Goal: Task Accomplishment & Management: Manage account settings

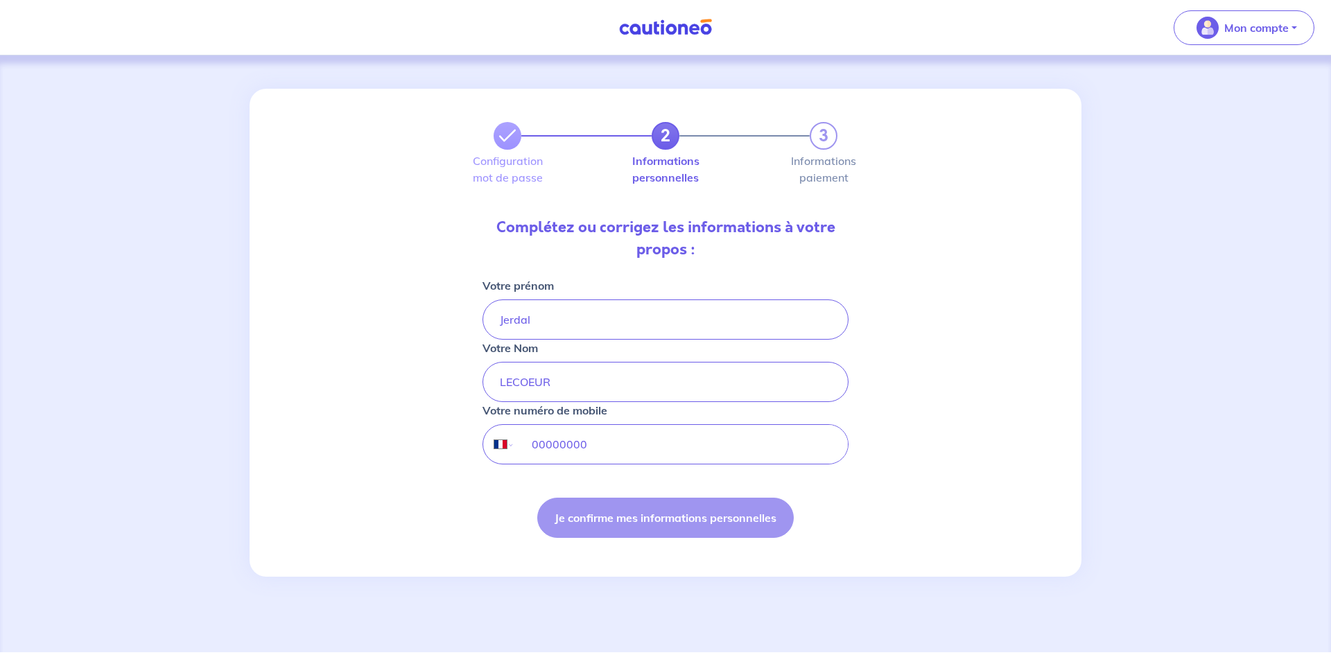
select select "FR"
click at [494, 436] on div "International [GEOGRAPHIC_DATA] [GEOGRAPHIC_DATA] [GEOGRAPHIC_DATA] [GEOGRAPHIC…" at bounding box center [665, 444] width 366 height 40
click at [656, 519] on div "Je confirme mes informations personnelles" at bounding box center [665, 518] width 366 height 40
click at [576, 439] on input "tel" at bounding box center [681, 444] width 333 height 39
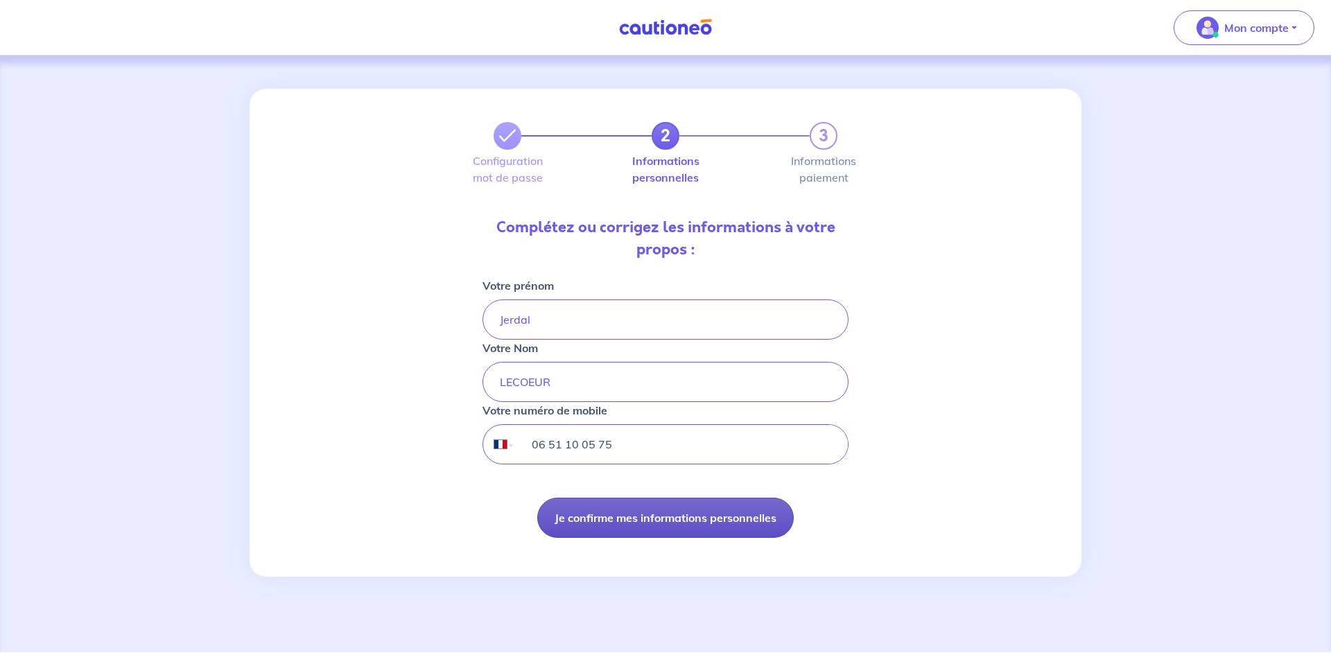
type input "06 51 10 05 75"
click at [602, 518] on button "Je confirme mes informations personnelles" at bounding box center [665, 518] width 256 height 40
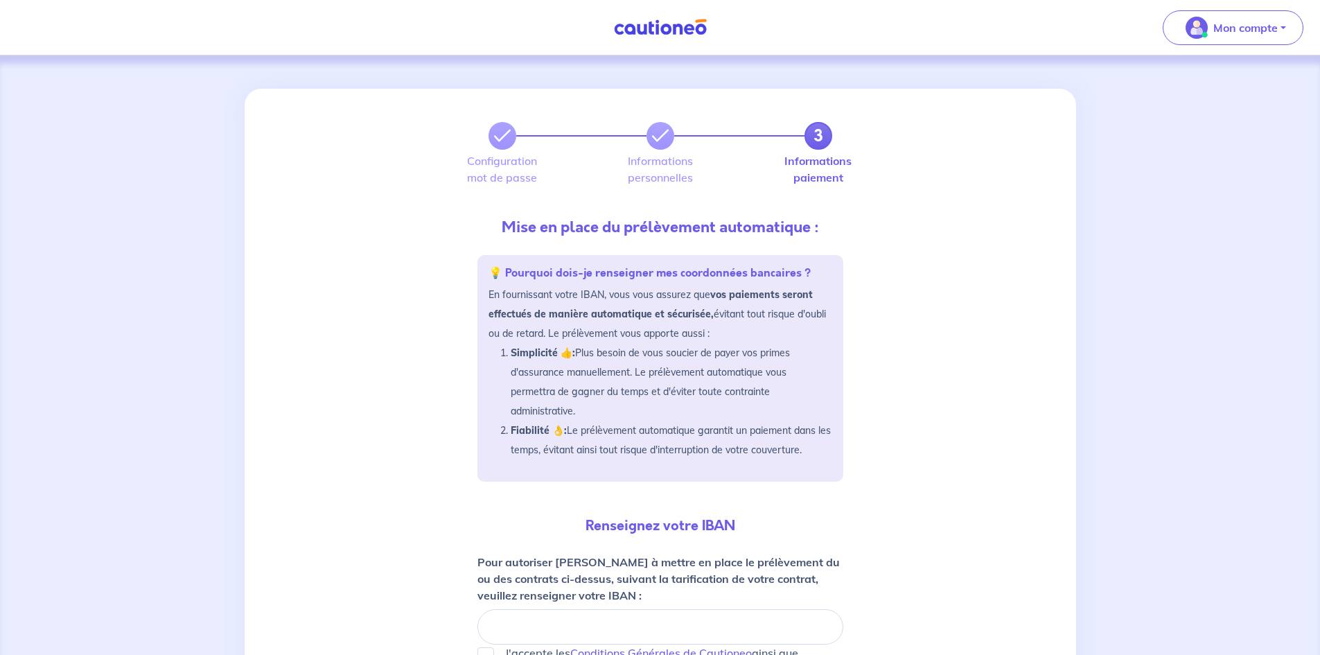
click at [810, 141] on link "3" at bounding box center [819, 136] width 28 height 28
click at [1210, 35] on span "Mon compte" at bounding box center [1229, 28] width 98 height 22
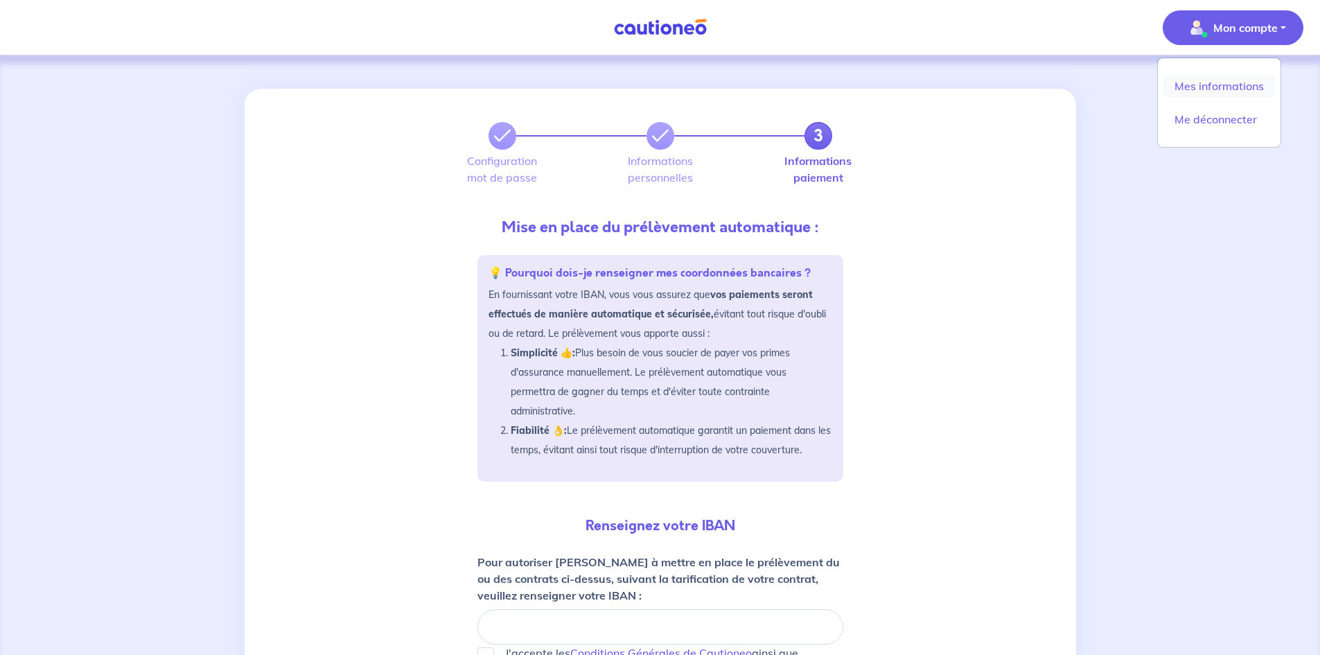
click at [1208, 90] on link "Mes informations" at bounding box center [1220, 86] width 112 height 22
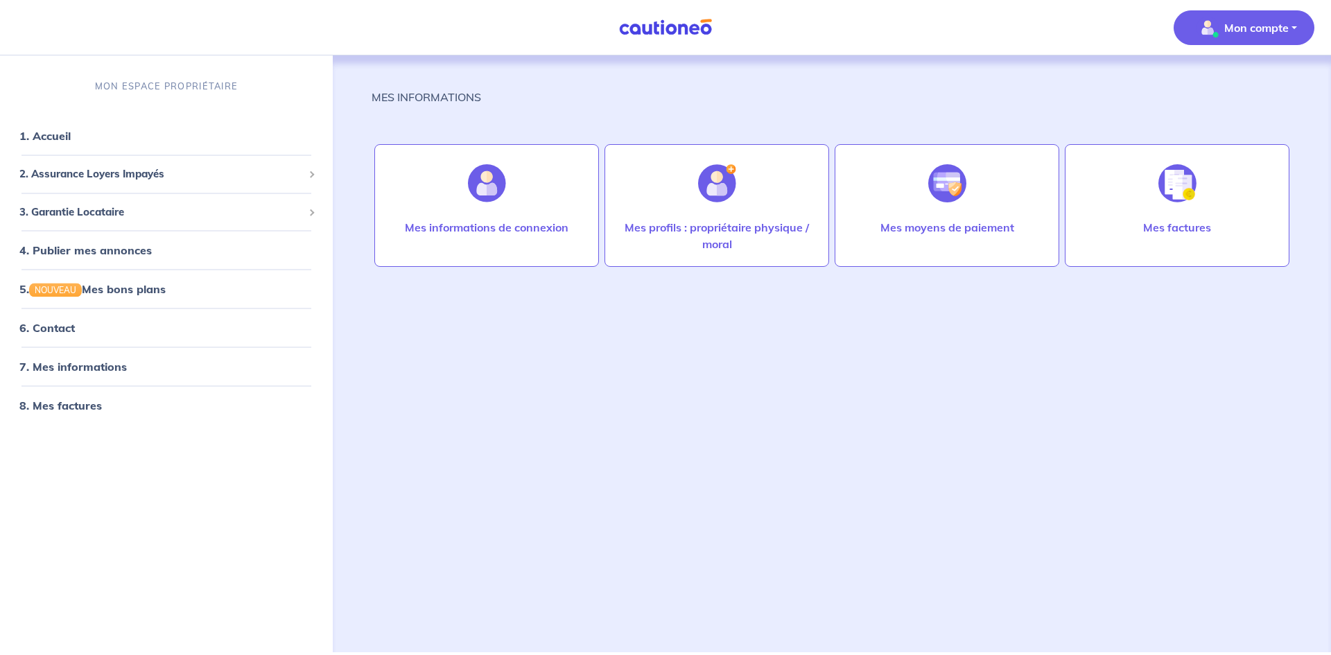
click at [812, 457] on div "MES INFORMATIONS Mes informations de connexion Mes profils : propriétaire physi…" at bounding box center [832, 337] width 921 height 564
click at [117, 219] on span "3. Garantie Locataire" at bounding box center [161, 212] width 284 height 16
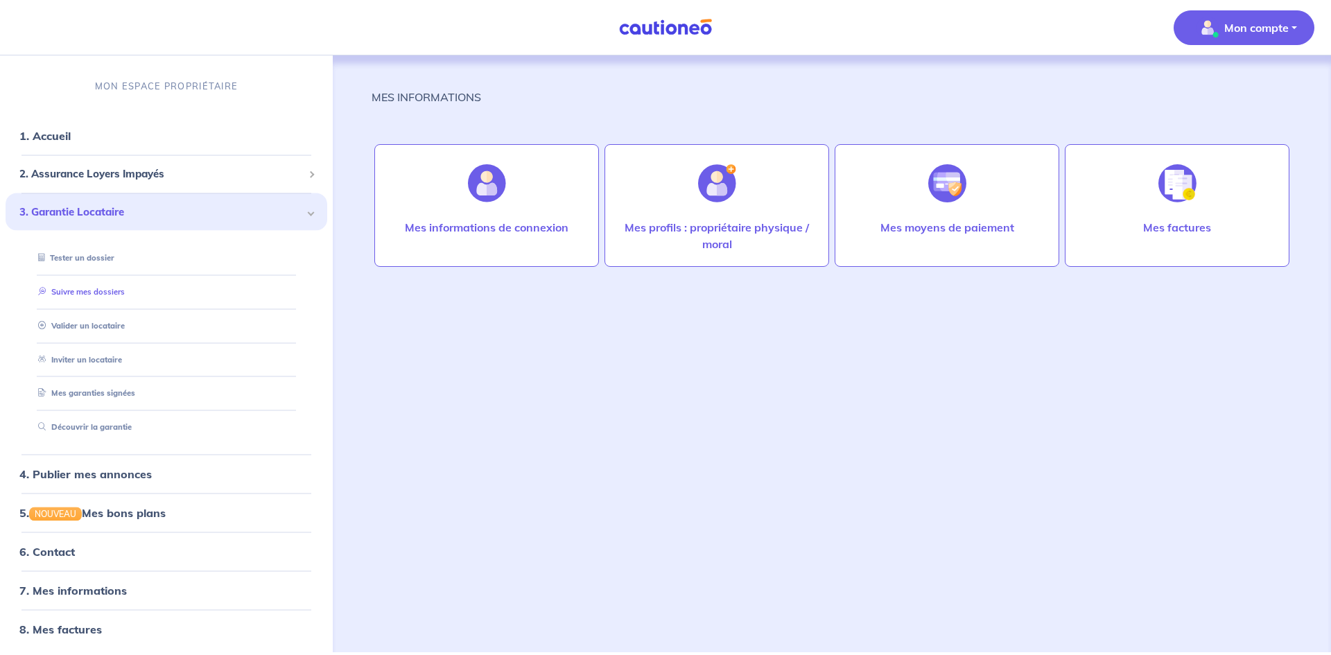
click at [82, 294] on link "Suivre mes dossiers" at bounding box center [79, 291] width 92 height 10
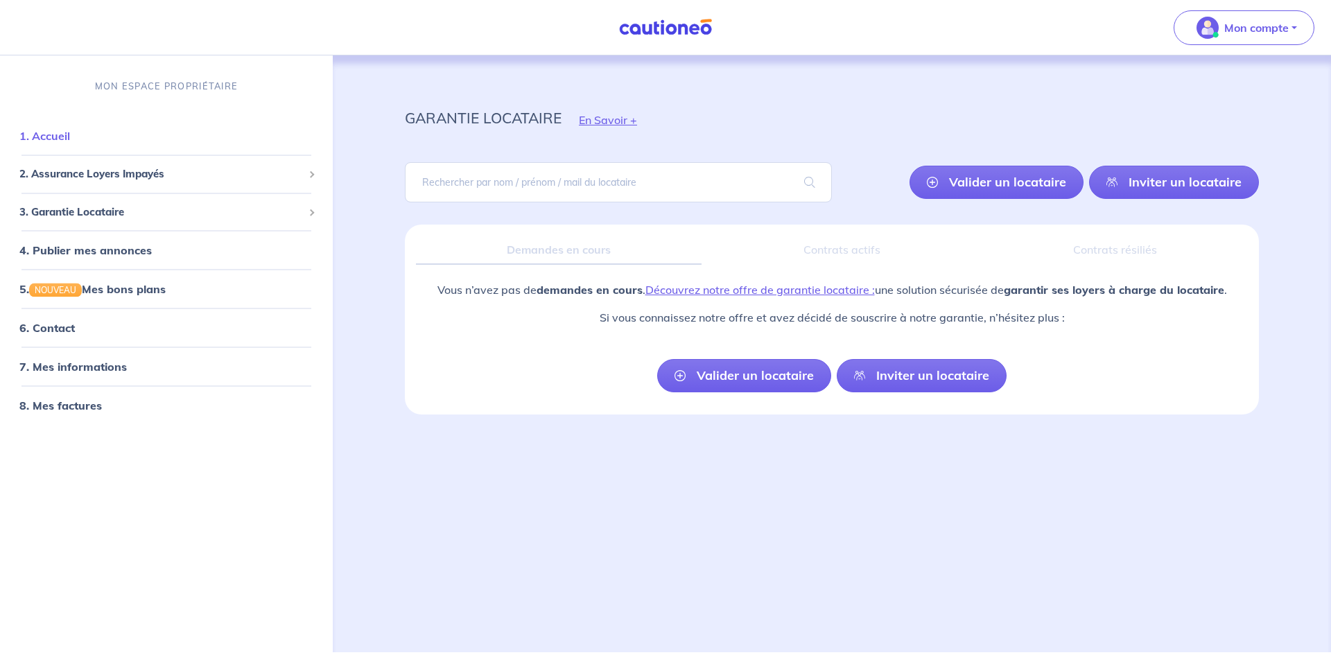
click at [66, 137] on link "1. Accueil" at bounding box center [44, 136] width 51 height 14
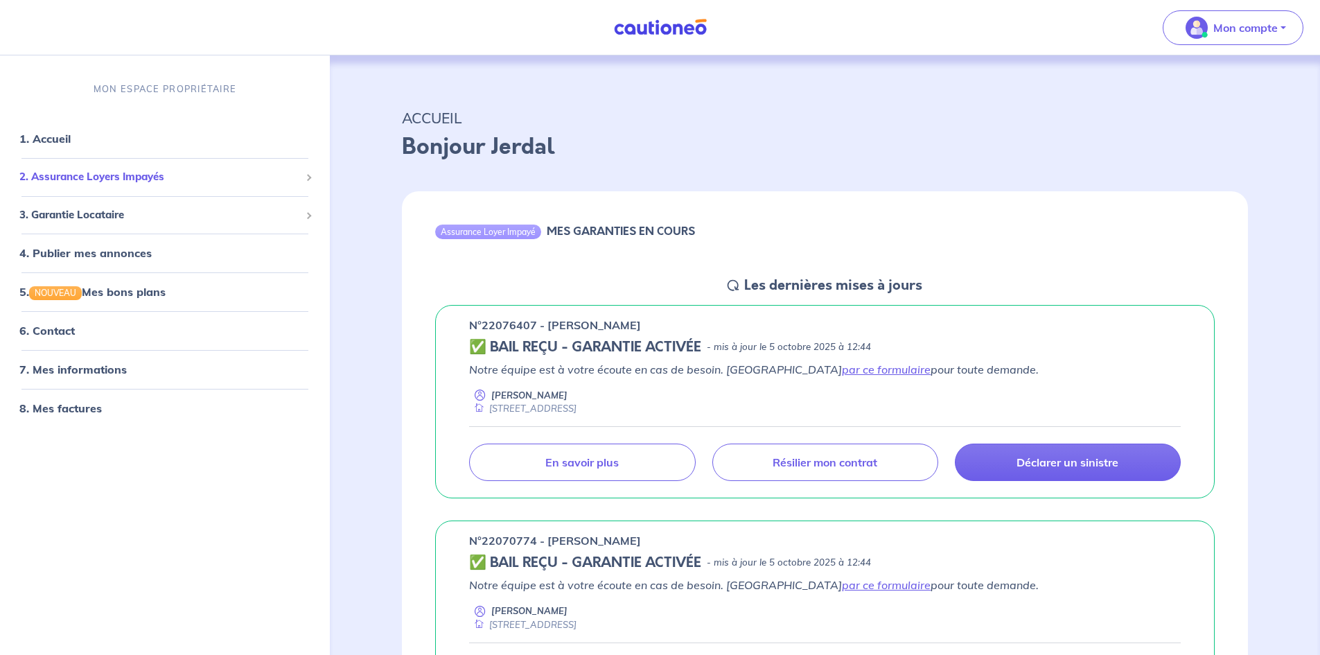
click at [77, 178] on span "2. Assurance Loyers Impayés" at bounding box center [159, 177] width 281 height 16
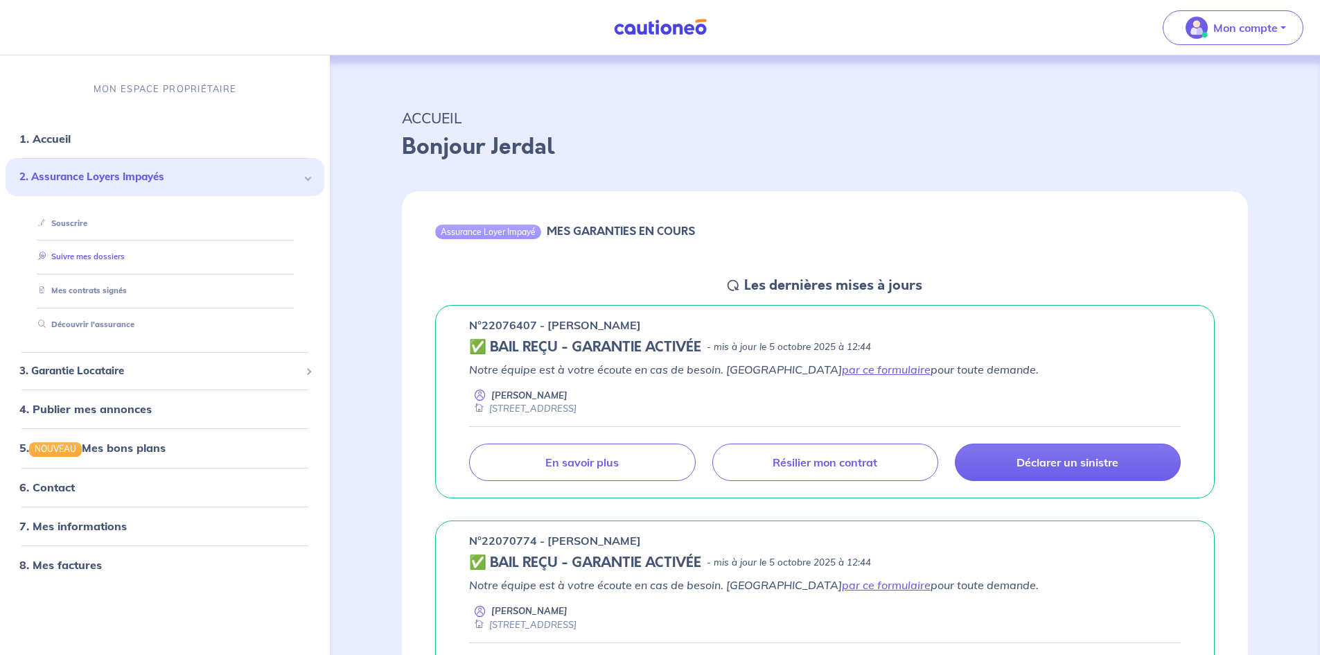
click at [77, 254] on link "Suivre mes dossiers" at bounding box center [79, 257] width 92 height 10
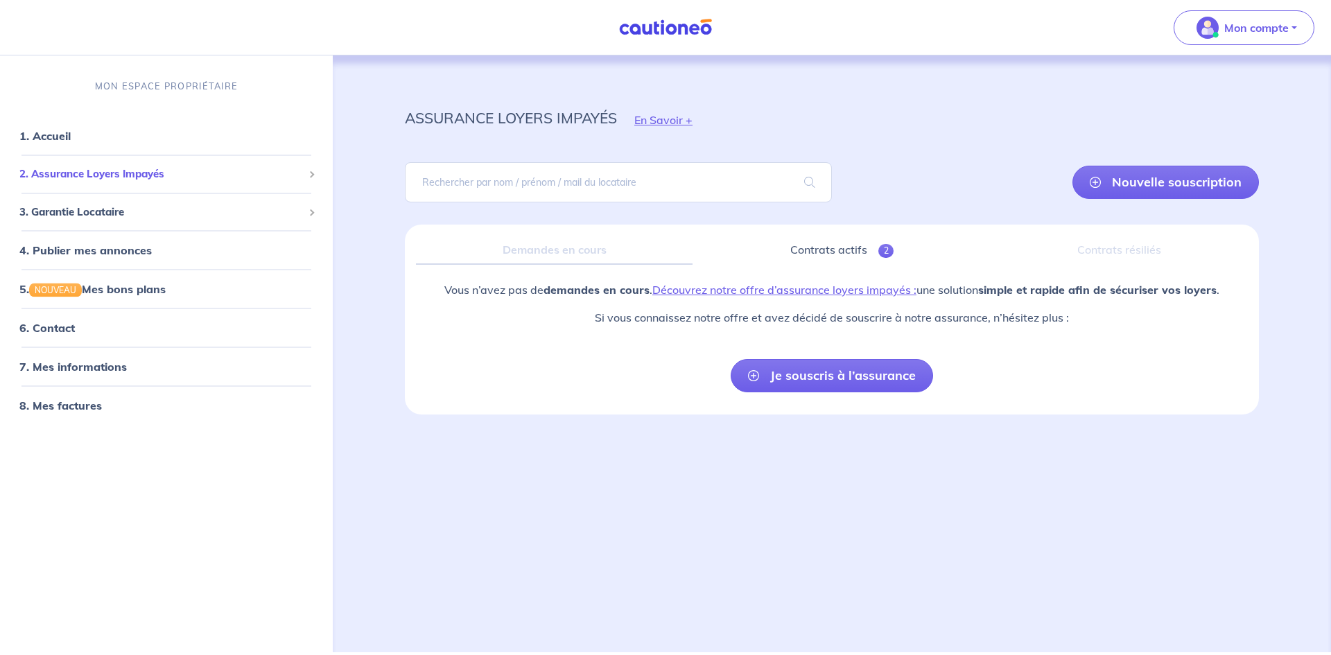
click at [96, 177] on span "2. Assurance Loyers Impayés" at bounding box center [161, 174] width 284 height 16
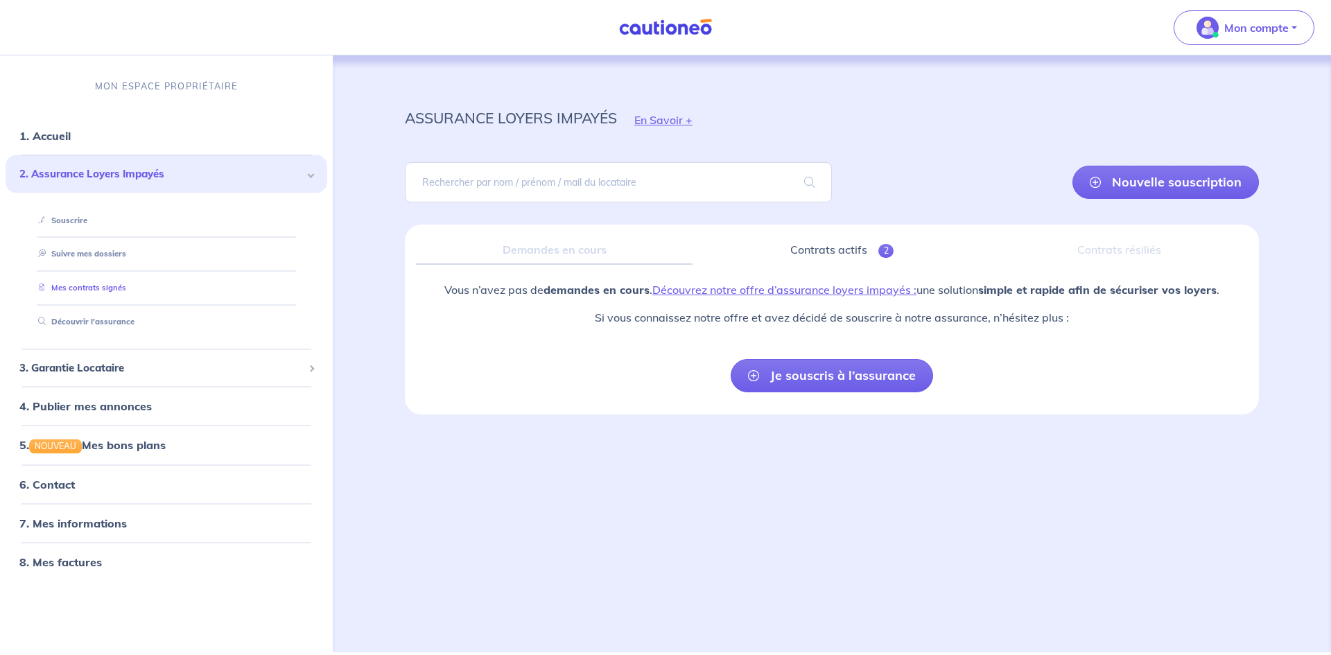
click at [89, 288] on link "Mes contrats signés" at bounding box center [80, 288] width 94 height 10
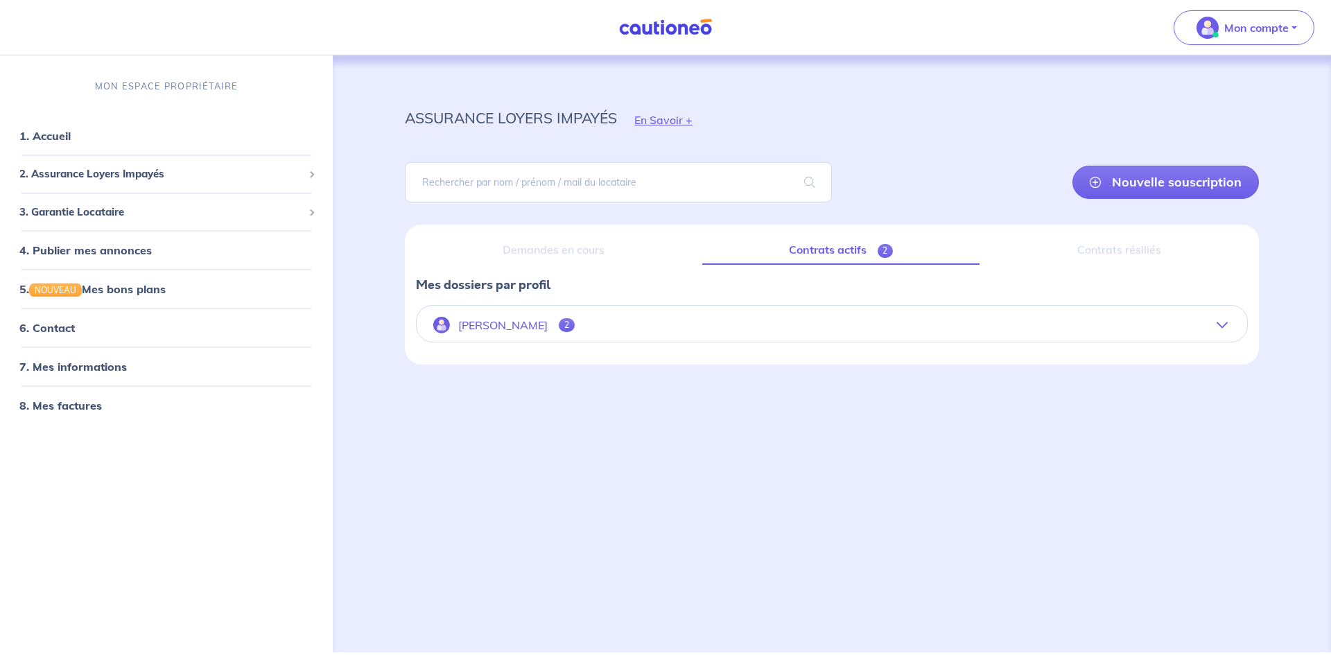
click at [509, 328] on p "[PERSON_NAME]" at bounding box center [502, 325] width 89 height 13
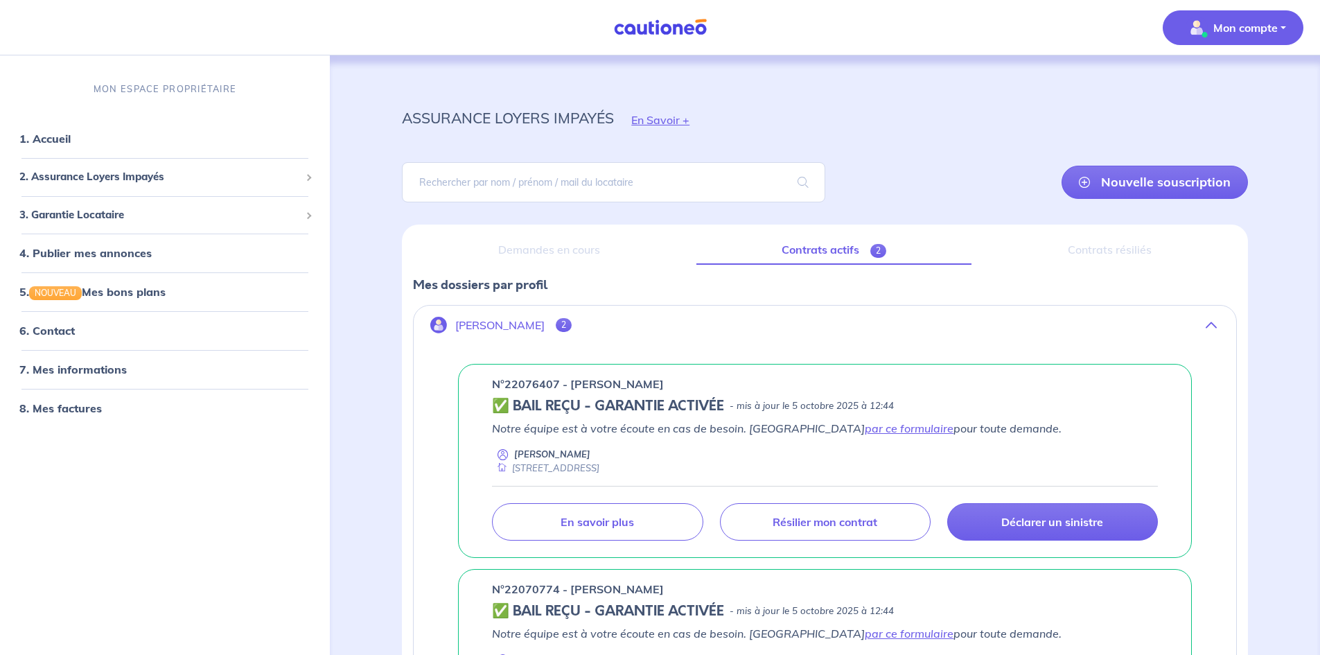
click at [1232, 21] on p "Mon compte" at bounding box center [1246, 27] width 64 height 17
click at [54, 333] on link "6. Contact" at bounding box center [46, 331] width 54 height 14
click at [98, 182] on span "2. Assurance Loyers Impayés" at bounding box center [159, 177] width 281 height 16
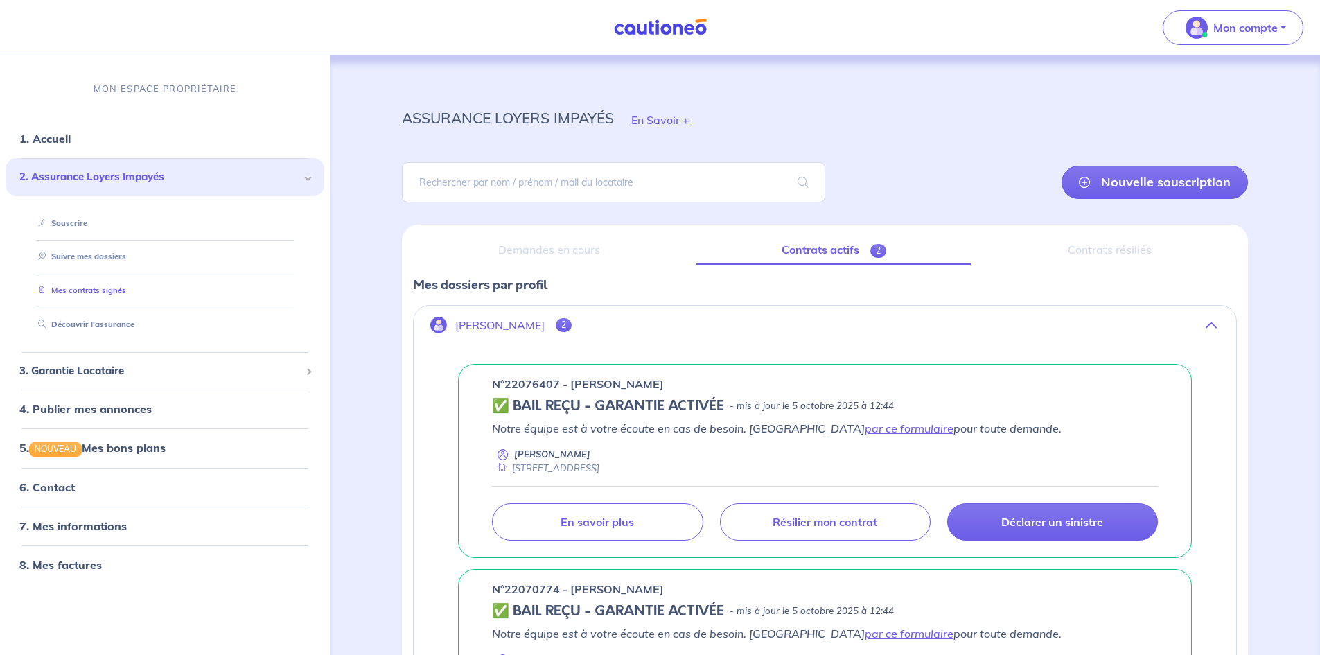
click at [87, 292] on link "Mes contrats signés" at bounding box center [80, 291] width 94 height 10
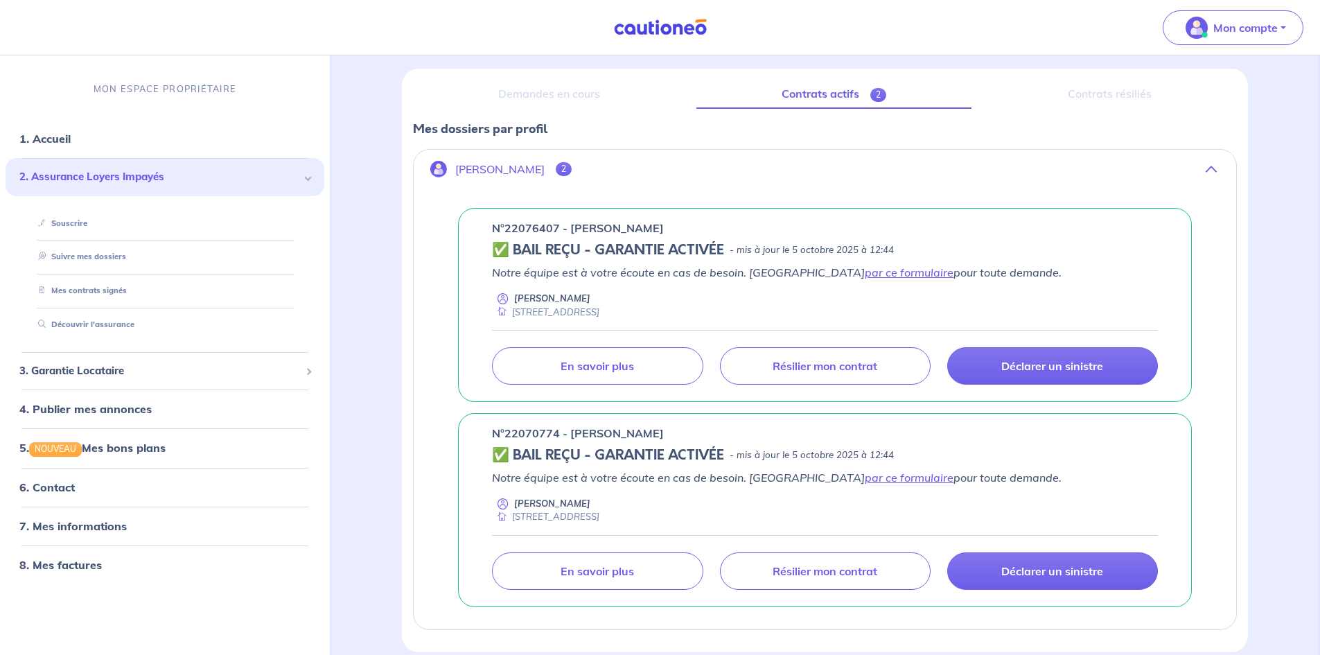
scroll to position [157, 0]
